Goal: Information Seeking & Learning: Learn about a topic

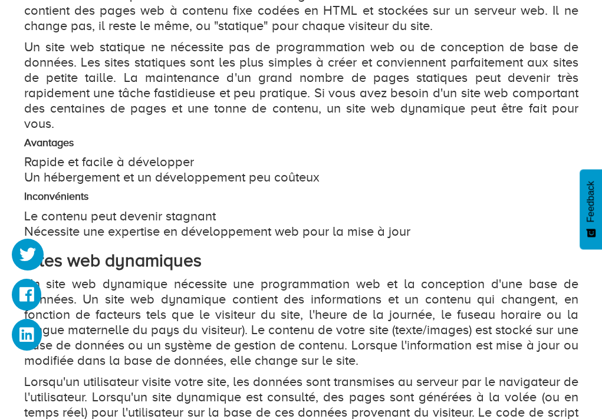
scroll to position [649, 0]
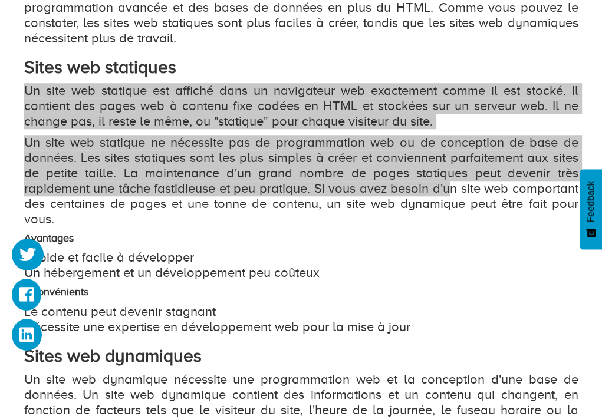
drag, startPoint x: 19, startPoint y: 80, endPoint x: 87, endPoint y: 233, distance: 167.6
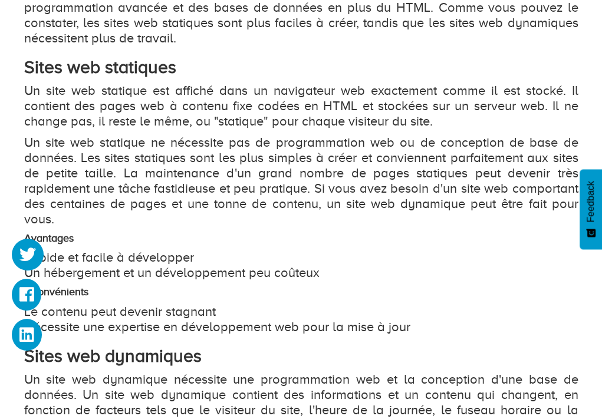
click at [87, 233] on h4 "Avantages" at bounding box center [301, 239] width 554 height 12
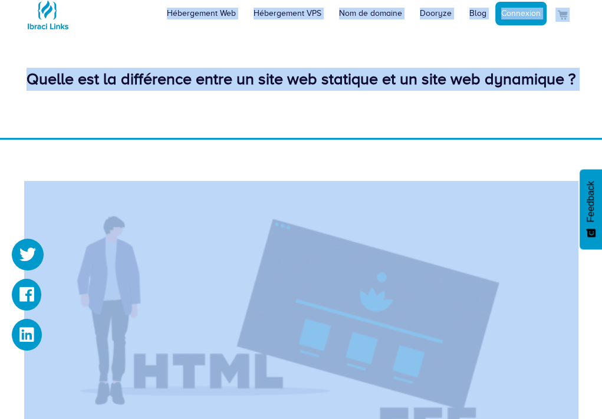
scroll to position [0, 0]
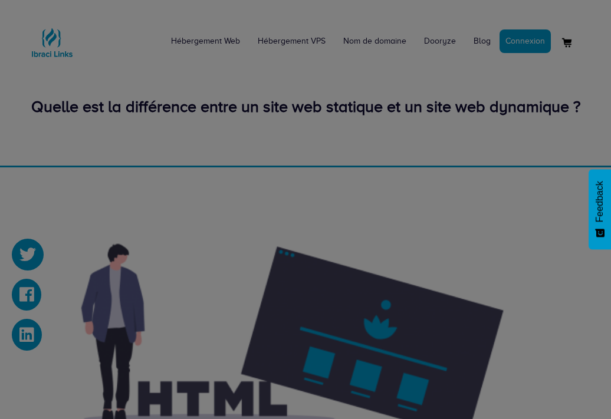
drag, startPoint x: 55, startPoint y: 107, endPoint x: 29, endPoint y: 87, distance: 32.4
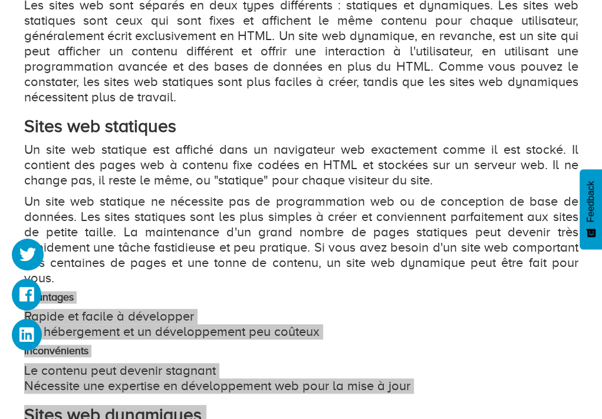
scroll to position [649, 0]
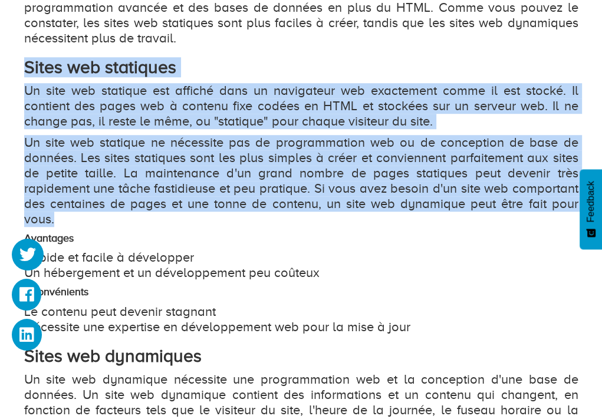
drag, startPoint x: 17, startPoint y: 74, endPoint x: 113, endPoint y: 214, distance: 170.1
copy div "Sites web statiques Un site web statique est affiché dans un navigateur web exa…"
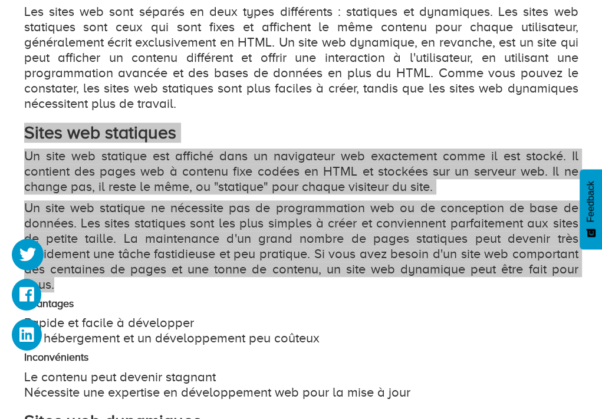
scroll to position [590, 0]
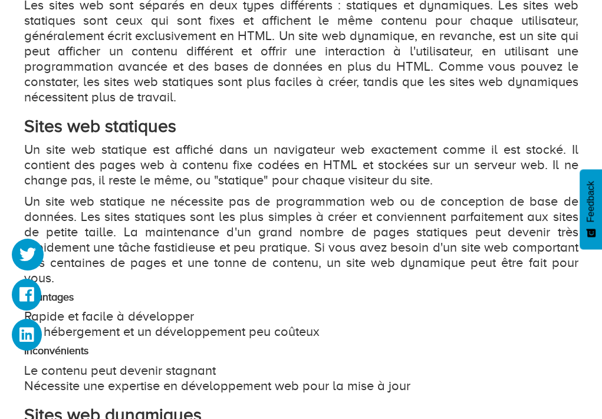
click at [54, 98] on p "Les sites web sont séparés en deux types différents : statiques et dynamiques. …" at bounding box center [301, 51] width 554 height 107
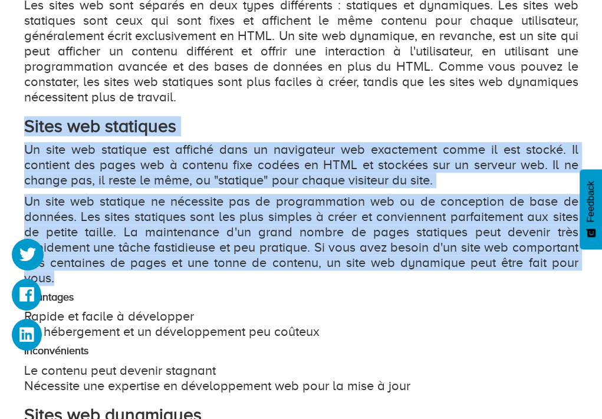
drag, startPoint x: 24, startPoint y: 123, endPoint x: 153, endPoint y: 259, distance: 186.9
copy div "Sites web statiques Un site web statique est affiché dans un navigateur web exa…"
click at [363, 244] on p "Un site web statique ne nécessite pas de programmation web ou de conception de …" at bounding box center [301, 240] width 554 height 92
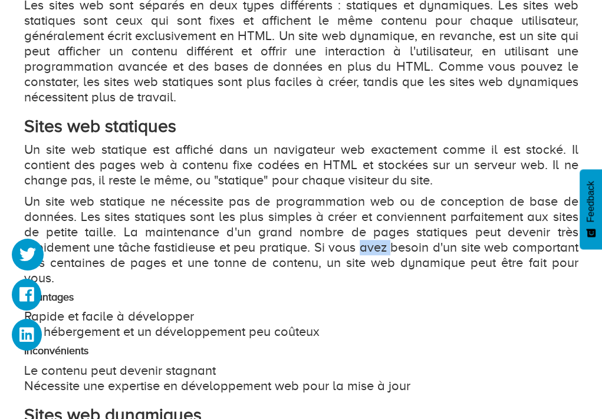
click at [363, 244] on p "Un site web statique ne nécessite pas de programmation web ou de conception de …" at bounding box center [301, 240] width 554 height 92
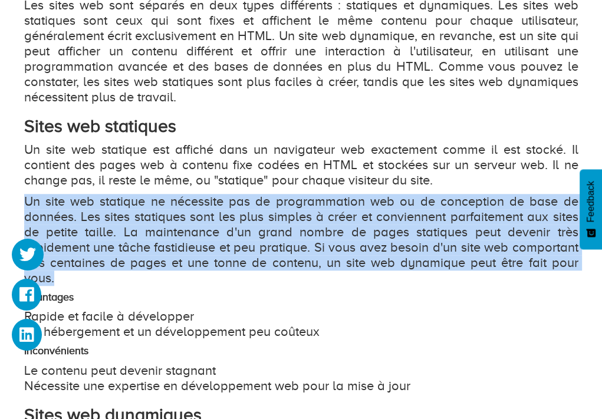
click at [363, 244] on p "Un site web statique ne nécessite pas de programmation web ou de conception de …" at bounding box center [301, 240] width 554 height 92
click at [364, 244] on p "Un site web statique ne nécessite pas de programmation web ou de conception de …" at bounding box center [301, 240] width 554 height 92
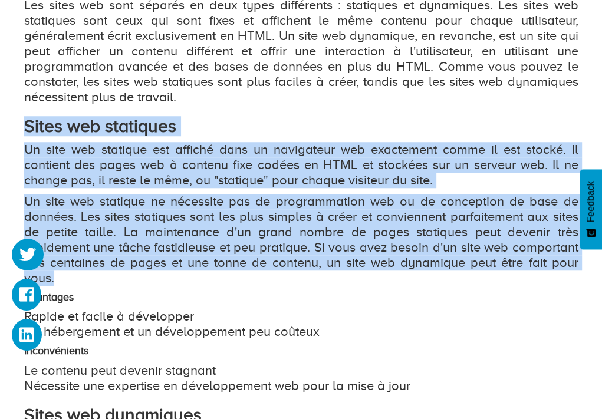
drag, startPoint x: 18, startPoint y: 129, endPoint x: 96, endPoint y: 274, distance: 164.1
drag, startPoint x: 131, startPoint y: 231, endPoint x: 125, endPoint y: 233, distance: 6.7
copy div "Sites web statiques Un site web statique est affiché dans un navigateur web exa…"
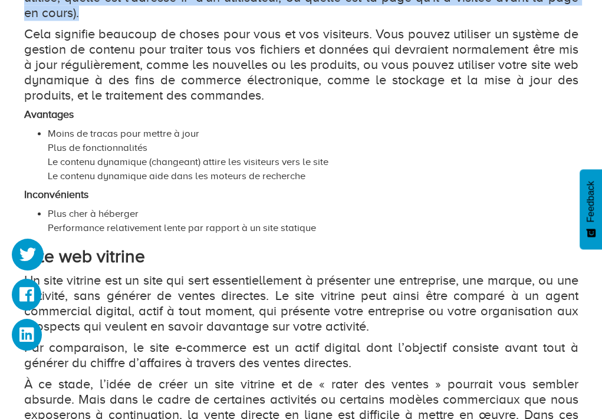
scroll to position [1232, 0]
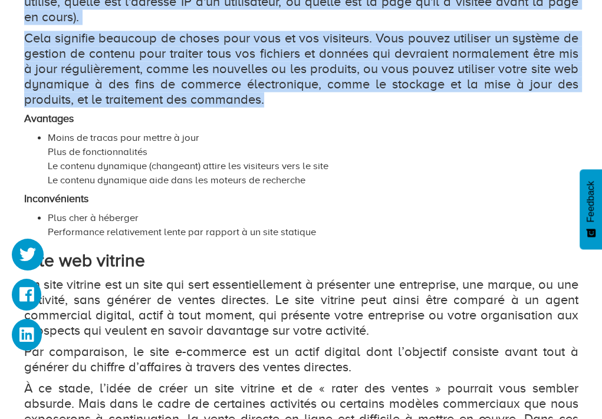
drag, startPoint x: 19, startPoint y: 126, endPoint x: 258, endPoint y: 96, distance: 241.3
copy div "Lorem ips dolorsitam Co adip eli seddoeius temporinc utl etdoloremagna ali en a…"
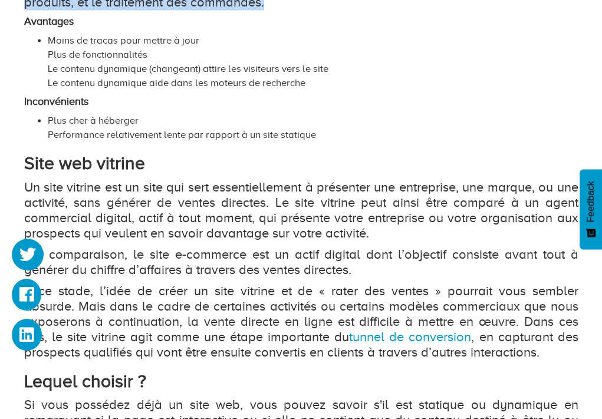
scroll to position [1350, 0]
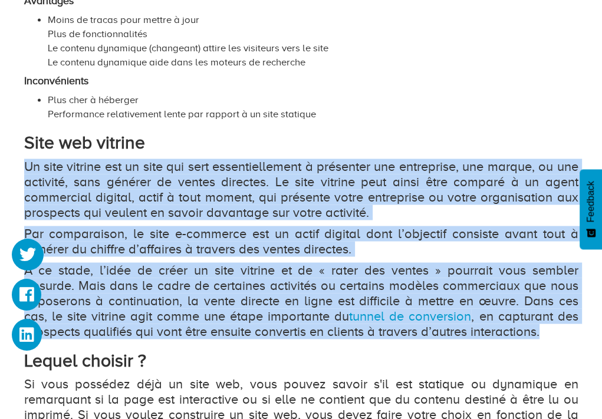
drag, startPoint x: 21, startPoint y: 161, endPoint x: 550, endPoint y: 329, distance: 554.4
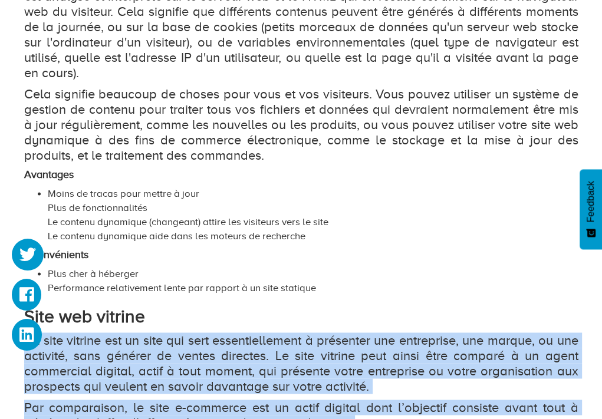
scroll to position [1173, 0]
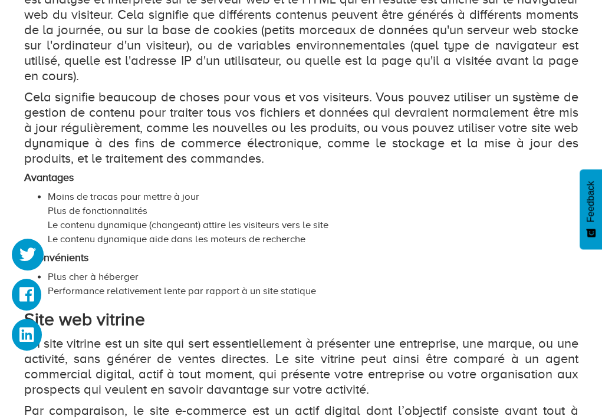
drag, startPoint x: 406, startPoint y: 205, endPoint x: 260, endPoint y: 323, distance: 187.8
click at [258, 322] on h2 "Site web vitrine" at bounding box center [301, 319] width 554 height 19
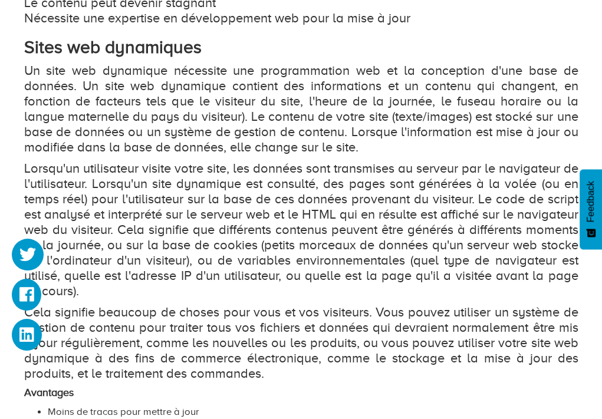
scroll to position [937, 0]
